Goal: Task Accomplishment & Management: Manage account settings

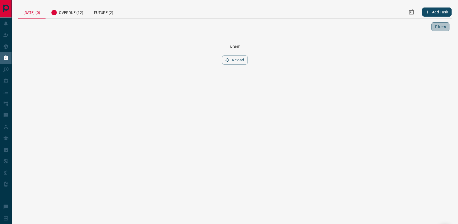
click at [442, 29] on button "Filters" at bounding box center [440, 26] width 18 height 9
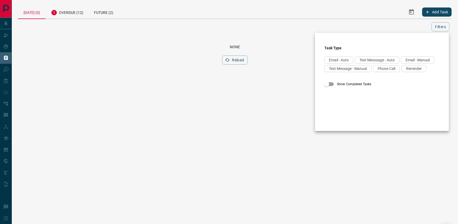
click at [69, 11] on div at bounding box center [229, 112] width 458 height 224
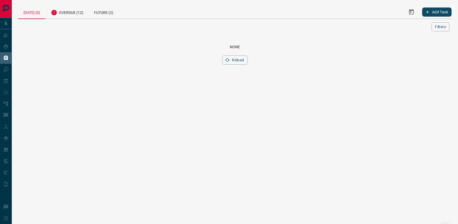
click at [71, 13] on div "Overdue (12)" at bounding box center [66, 11] width 43 height 13
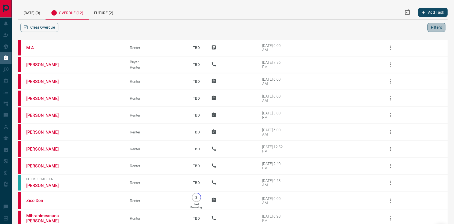
click at [429, 31] on button "Filters" at bounding box center [436, 27] width 18 height 9
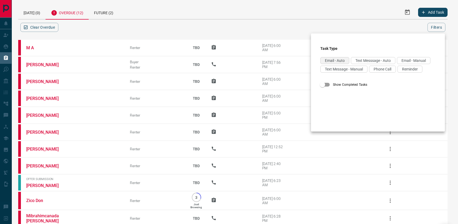
click at [341, 60] on span "Email - Auto" at bounding box center [335, 60] width 20 height 4
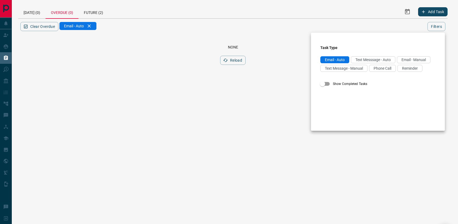
click at [101, 26] on div at bounding box center [229, 112] width 458 height 224
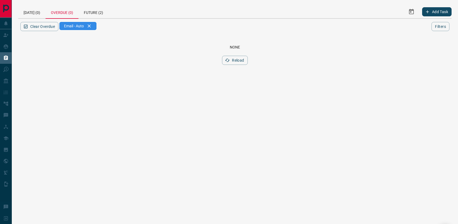
click at [96, 27] on div "Email - Auto" at bounding box center [77, 26] width 37 height 8
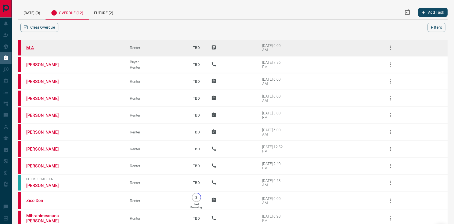
click at [34, 50] on link "M A" at bounding box center [46, 47] width 40 height 5
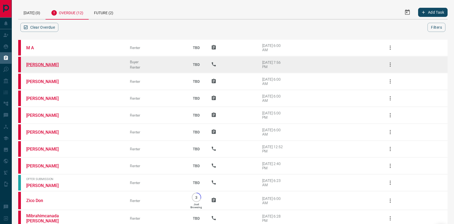
click at [34, 67] on link "[PERSON_NAME]" at bounding box center [46, 64] width 40 height 5
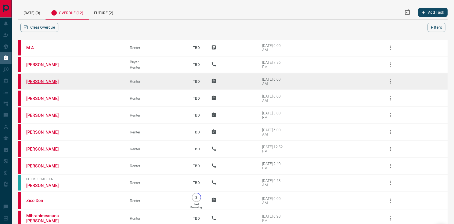
click at [40, 84] on link "[PERSON_NAME]" at bounding box center [46, 81] width 40 height 5
click at [32, 90] on td "[PERSON_NAME]" at bounding box center [70, 81] width 104 height 17
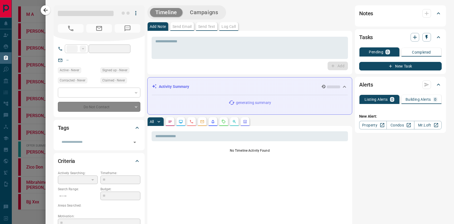
type input "**********"
type input "*"
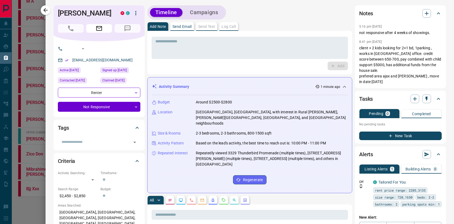
scroll to position [43, 0]
